Goal: Task Accomplishment & Management: Manage account settings

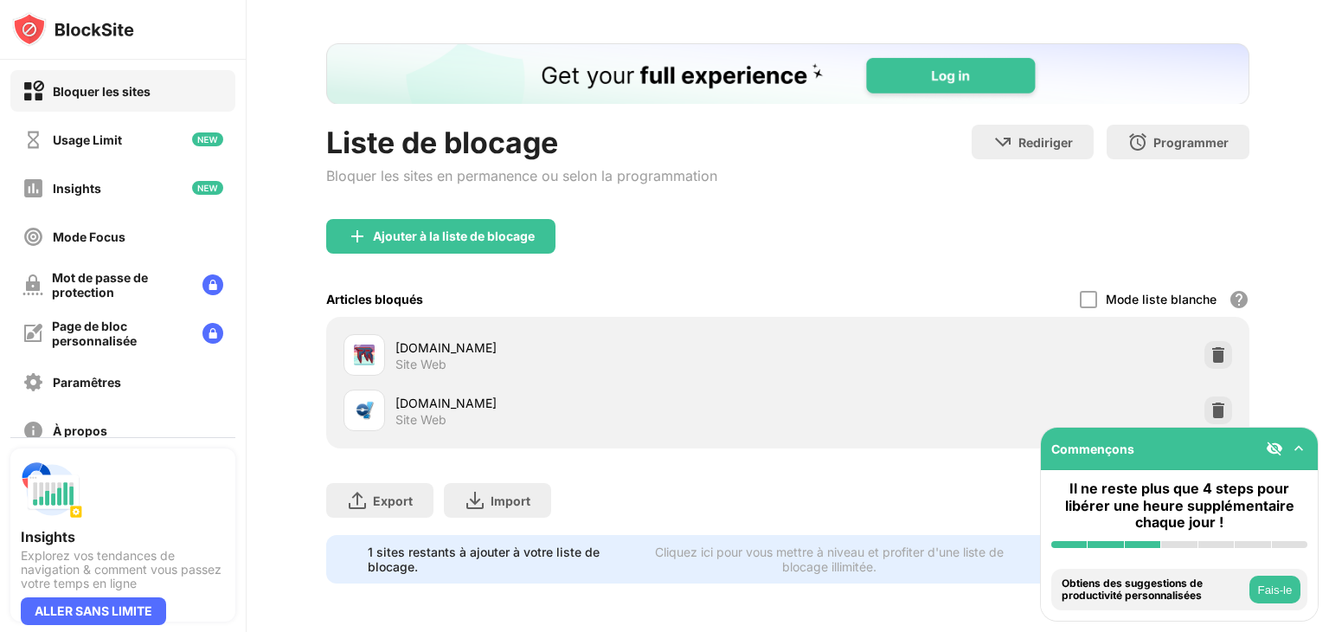
scroll to position [77, 0]
click at [1209, 401] on img at bounding box center [1217, 409] width 17 height 17
